Goal: Check status: Check status

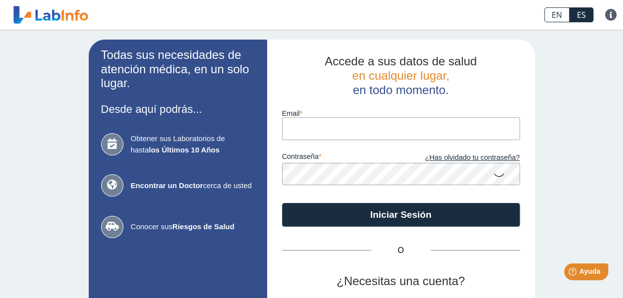
scroll to position [50, 0]
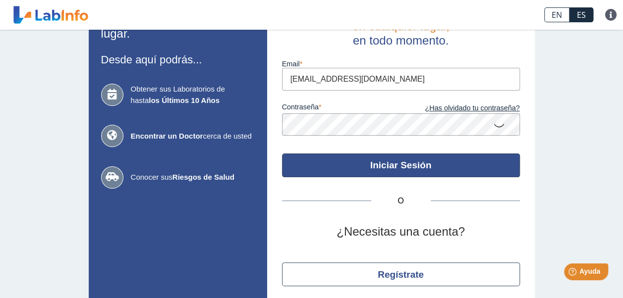
type input "[EMAIL_ADDRESS][DOMAIN_NAME]"
click at [402, 165] on button "Iniciar Sesión" at bounding box center [401, 166] width 238 height 24
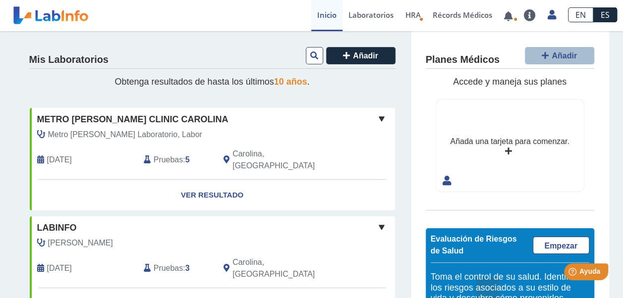
click at [63, 154] on span "[DATE]" at bounding box center [59, 160] width 25 height 12
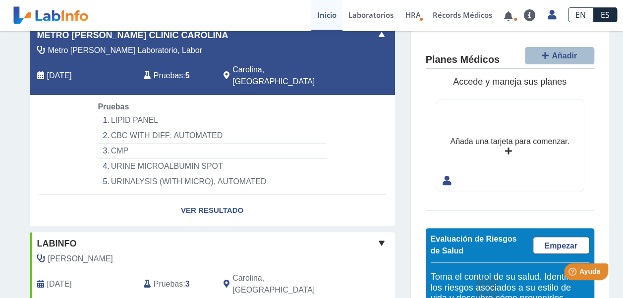
scroll to position [99, 0]
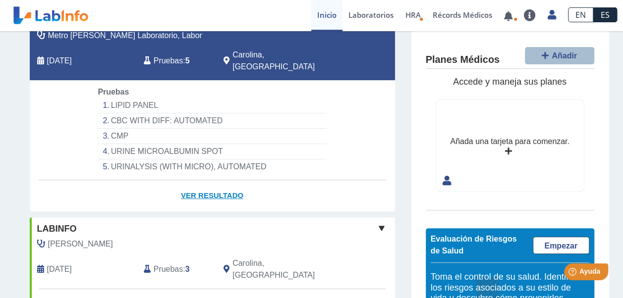
click at [211, 184] on link "Ver Resultado" at bounding box center [212, 195] width 365 height 31
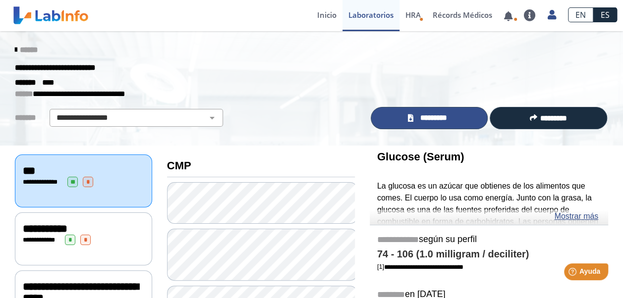
click at [437, 119] on span "*********" at bounding box center [434, 118] width 34 height 11
